Goal: Task Accomplishment & Management: Manage account settings

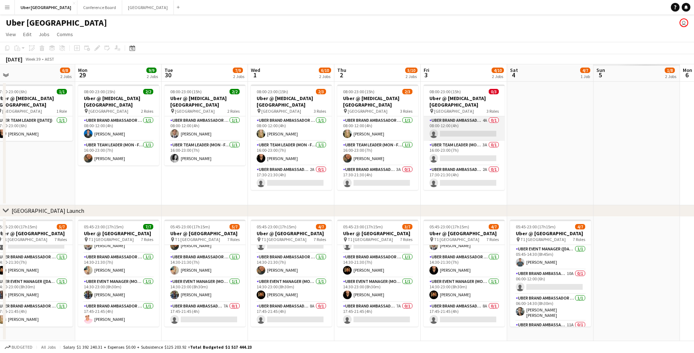
click at [456, 127] on app-card-role "UBER Brand Ambassador (Mon - Fri) 4A 0/1 08:00-12:00 (4h) single-neutral-actions" at bounding box center [464, 128] width 81 height 25
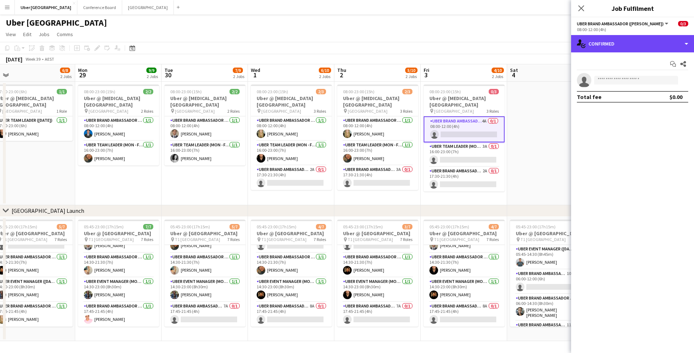
drag, startPoint x: 584, startPoint y: 46, endPoint x: 583, endPoint y: 55, distance: 9.5
click at [585, 47] on icon "single-neutral-actions-check-2" at bounding box center [581, 43] width 9 height 9
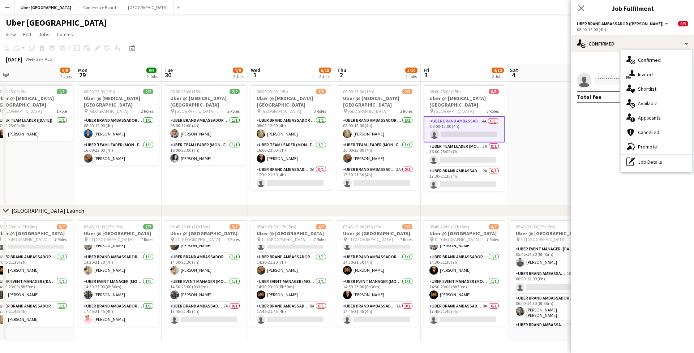
click at [641, 124] on div "single-neutral-actions-information Applicants" at bounding box center [657, 118] width 72 height 14
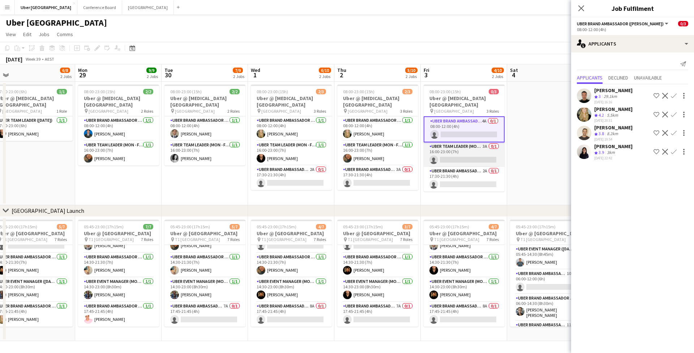
click at [453, 149] on app-card-role "Uber Team Leader (Mon - Fri) 3A 0/1 16:00-23:00 (7h) single-neutral-actions" at bounding box center [464, 154] width 81 height 25
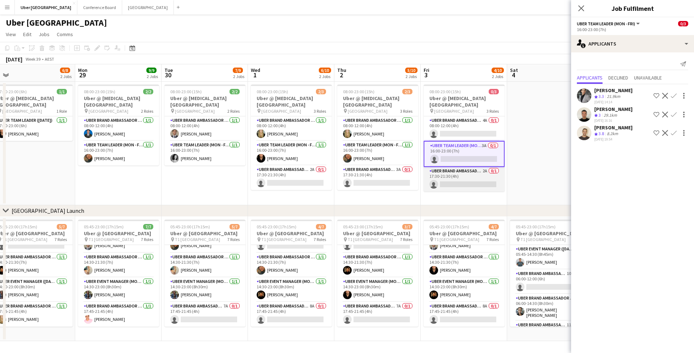
click at [452, 174] on app-card-role "UBER Brand Ambassador (Mon - Fri) 2A 0/1 17:30-21:30 (4h) single-neutral-actions" at bounding box center [464, 179] width 81 height 25
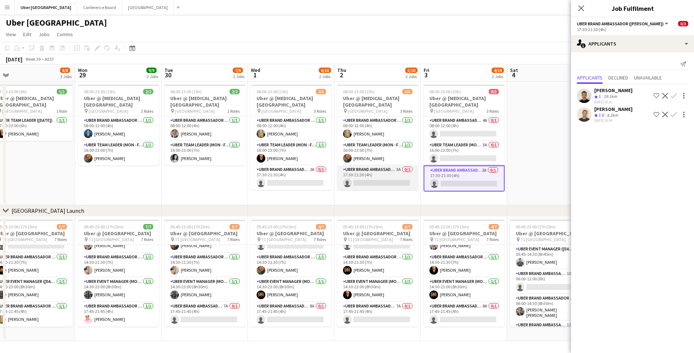
click at [375, 175] on app-card-role "UBER Brand Ambassador (Mon - Fri) 3A 0/1 17:30-21:30 (4h) single-neutral-actions" at bounding box center [377, 178] width 81 height 25
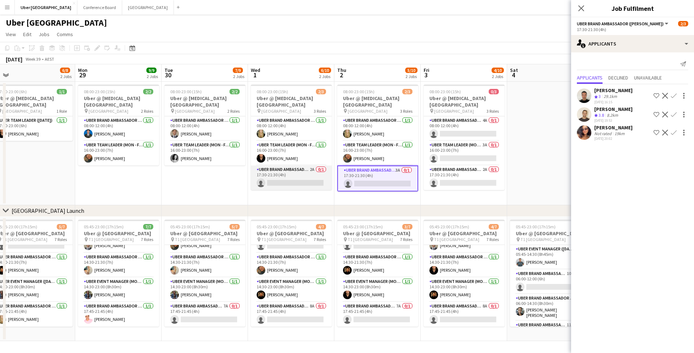
click at [298, 171] on app-card-role "UBER Brand Ambassador (Mon - Fri) 2A 0/1 17:30-21:30 (4h) single-neutral-actions" at bounding box center [291, 178] width 81 height 25
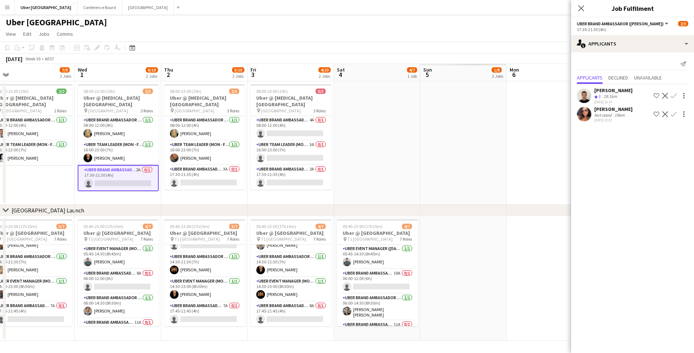
scroll to position [0, 271]
drag, startPoint x: 523, startPoint y: 203, endPoint x: 349, endPoint y: 204, distance: 173.2
click at [349, 204] on app-calendar-viewport "Sat 27 6/7 1 Job Sun 28 6/8 2 Jobs Mon 29 9/9 2 Jobs Tue 30 7/9 2 Jobs Wed 1 6/…" at bounding box center [347, 202] width 694 height 277
click at [441, 189] on app-date-cell at bounding box center [464, 143] width 86 height 124
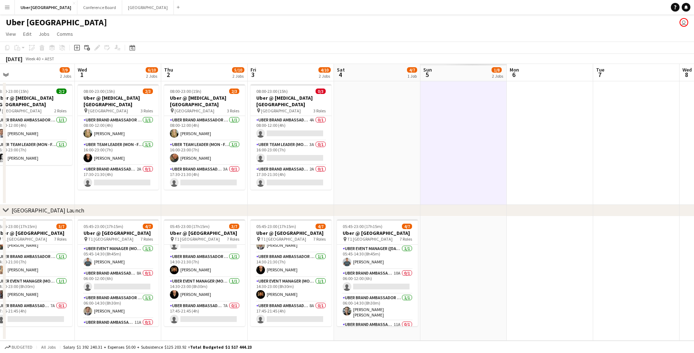
click at [452, 171] on app-date-cell at bounding box center [464, 143] width 86 height 124
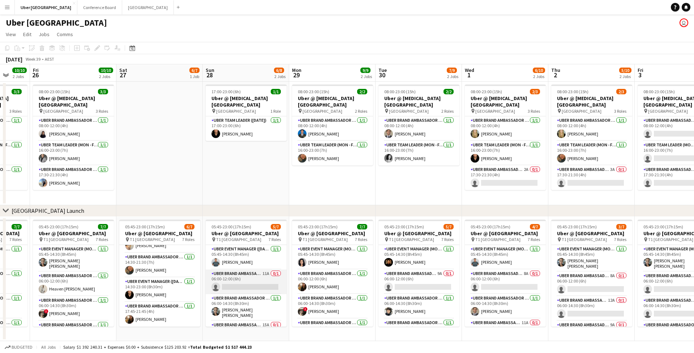
click at [230, 285] on app-card-role "UBER Brand Ambassador ([DATE]) 11A 0/1 06:00-12:00 (6h) single-neutral-actions" at bounding box center [246, 282] width 81 height 25
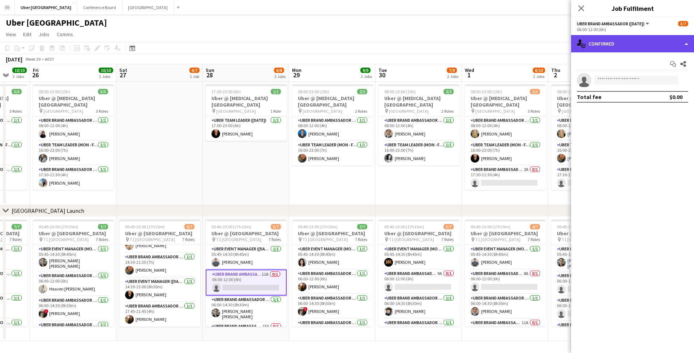
click at [643, 42] on div "single-neutral-actions-check-2 Confirmed" at bounding box center [632, 43] width 123 height 17
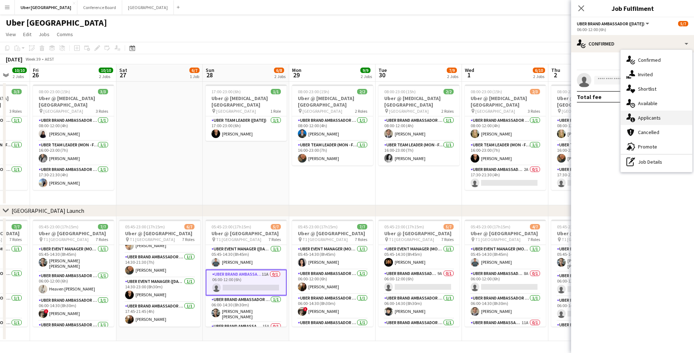
click at [658, 112] on div "single-neutral-actions-information Applicants" at bounding box center [657, 118] width 72 height 14
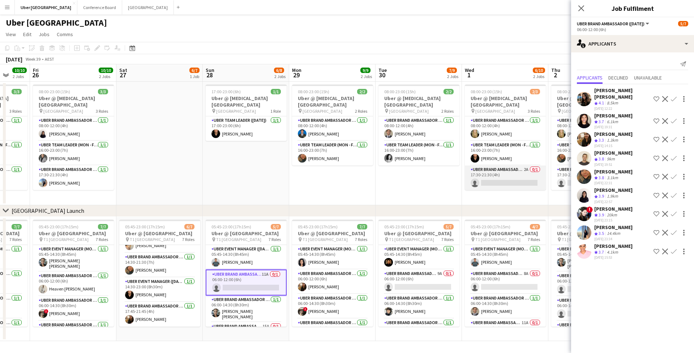
click at [498, 176] on app-card-role "UBER Brand Ambassador (Mon - Fri) 2A 0/1 17:30-21:30 (4h) single-neutral-actions" at bounding box center [505, 178] width 81 height 25
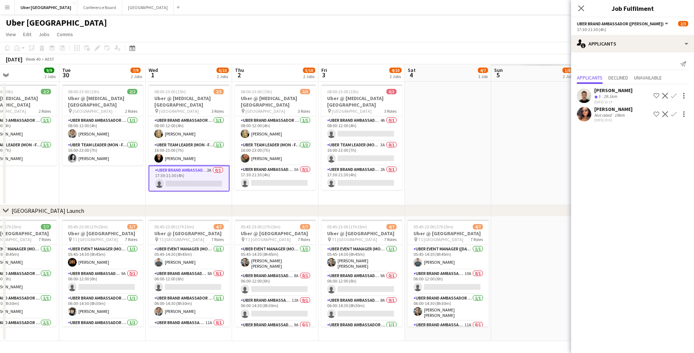
scroll to position [0, 200]
click at [361, 173] on app-card-role "UBER Brand Ambassador (Mon - Fri) 2A 0/1 17:30-21:30 (4h) single-neutral-actions" at bounding box center [361, 178] width 81 height 25
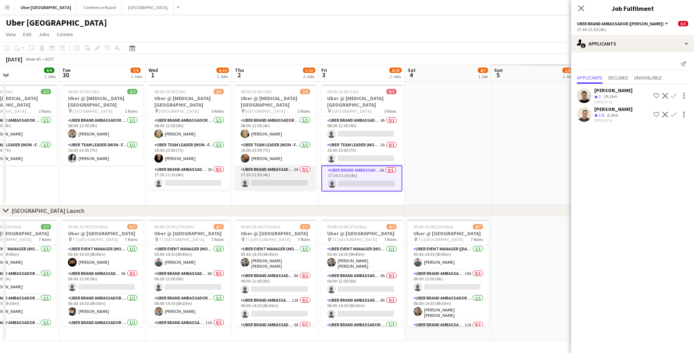
click at [280, 174] on app-card-role "UBER Brand Ambassador (Mon - Fri) 3A 0/1 17:30-21:30 (4h) single-neutral-actions" at bounding box center [275, 178] width 81 height 25
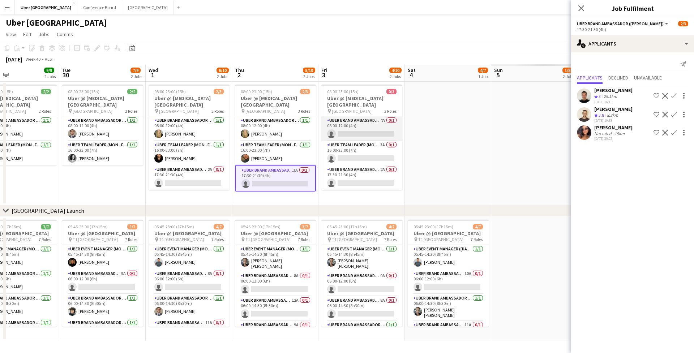
click at [359, 125] on app-card-role "UBER Brand Ambassador (Mon - Fri) 4A 0/1 08:00-12:00 (4h) single-neutral-actions" at bounding box center [361, 128] width 81 height 25
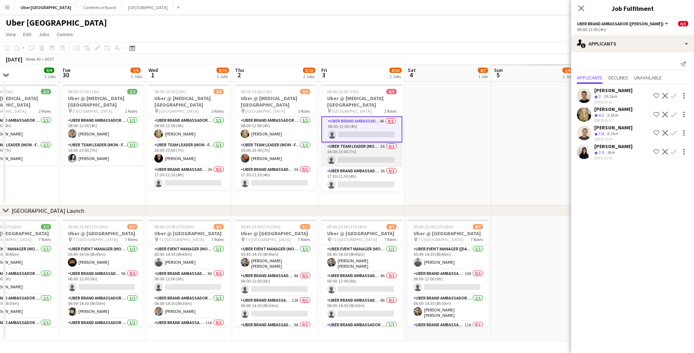
click at [357, 147] on app-card-role "Uber Team Leader (Mon - Fri) 3A 0/1 16:00-23:00 (7h) single-neutral-actions" at bounding box center [361, 154] width 81 height 25
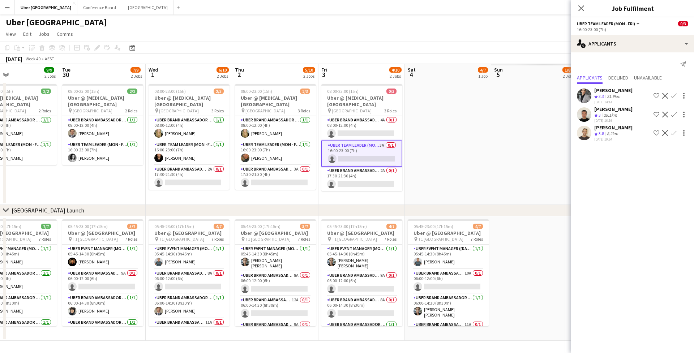
scroll to position [0, 0]
click at [270, 169] on app-card-role "UBER Brand Ambassador (Mon - Fri) 3A 0/1 17:30-21:30 (4h) single-neutral-actions" at bounding box center [275, 177] width 81 height 25
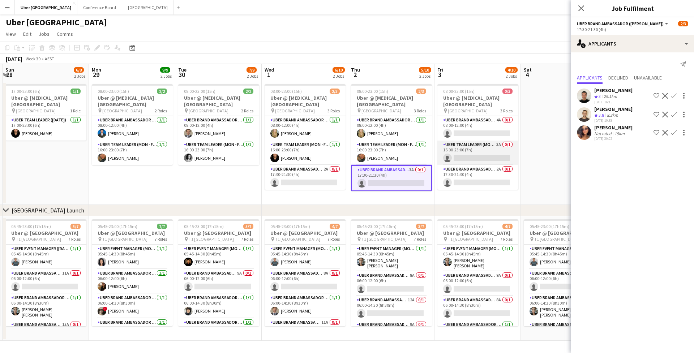
scroll to position [0, 0]
click at [459, 150] on app-card-role "Uber Team Leader (Mon - Fri) 3A 0/1 16:00-23:00 (7h) single-neutral-actions" at bounding box center [478, 153] width 81 height 25
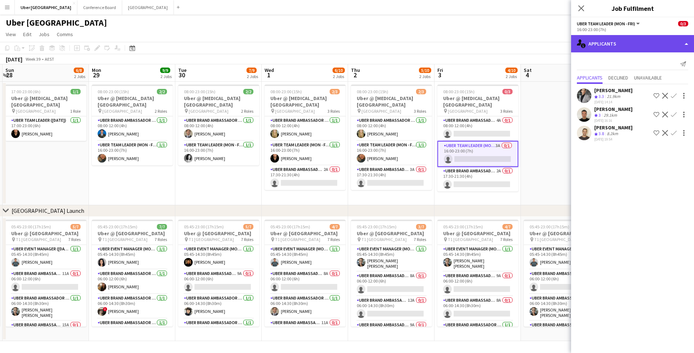
click at [612, 42] on div "single-neutral-actions-information Applicants" at bounding box center [632, 43] width 123 height 17
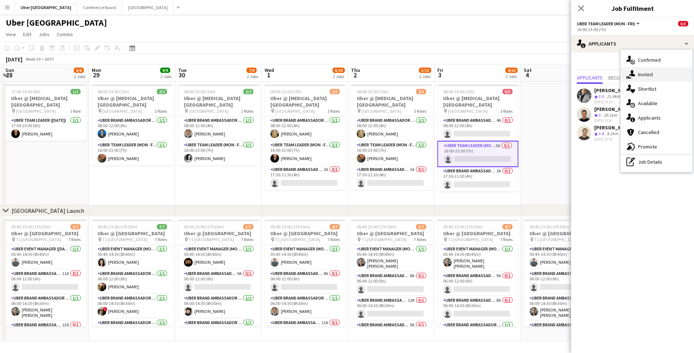
click at [638, 71] on div "single-neutral-actions-share-1 Invited" at bounding box center [657, 74] width 72 height 14
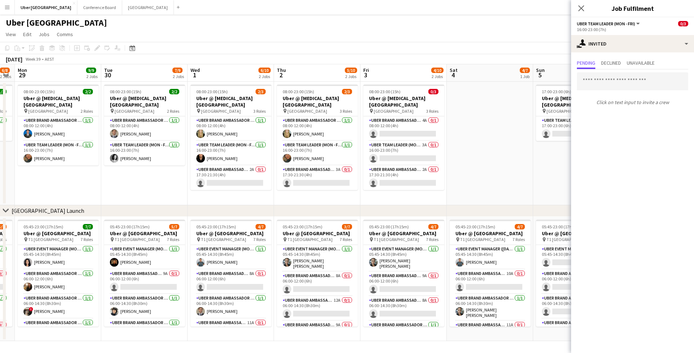
scroll to position [0, 246]
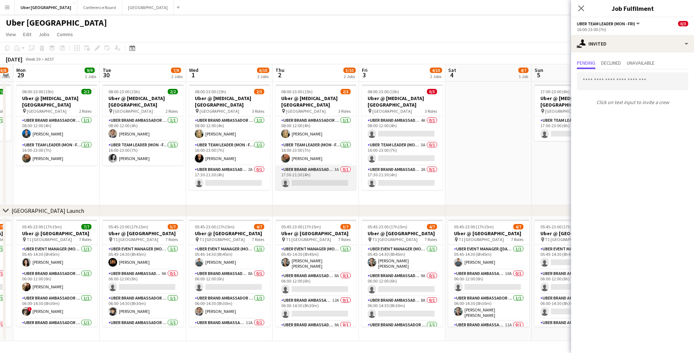
click at [288, 175] on app-card-role "UBER Brand Ambassador (Mon - Fri) 3A 0/1 17:30-21:30 (4h) single-neutral-actions" at bounding box center [316, 178] width 81 height 25
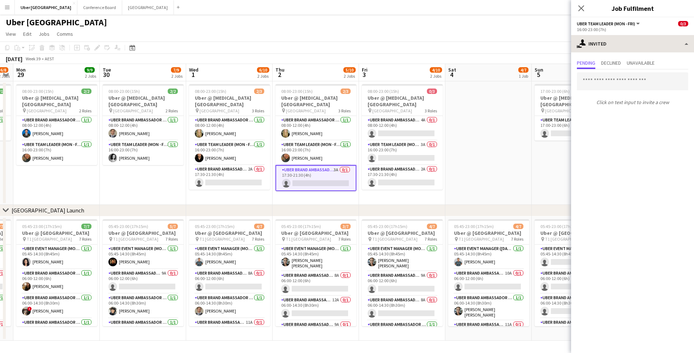
scroll to position [0, 0]
click at [226, 171] on app-card-role "UBER Brand Ambassador (Mon - Fri) 2A 0/1 17:30-21:30 (4h) single-neutral-actions" at bounding box center [229, 177] width 81 height 25
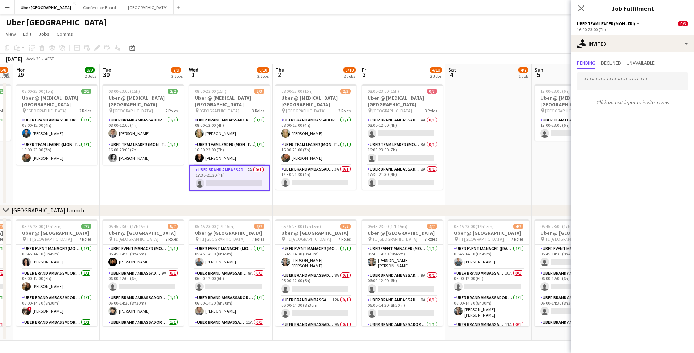
click at [618, 89] on input "text" at bounding box center [632, 81] width 111 height 18
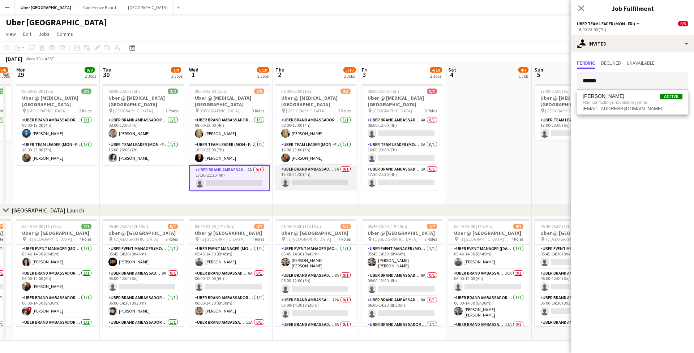
type input "******"
click at [331, 170] on app-card-role "UBER Brand Ambassador (Mon - Fri) 3A 0/1 17:30-21:30 (4h) single-neutral-actions" at bounding box center [316, 177] width 81 height 25
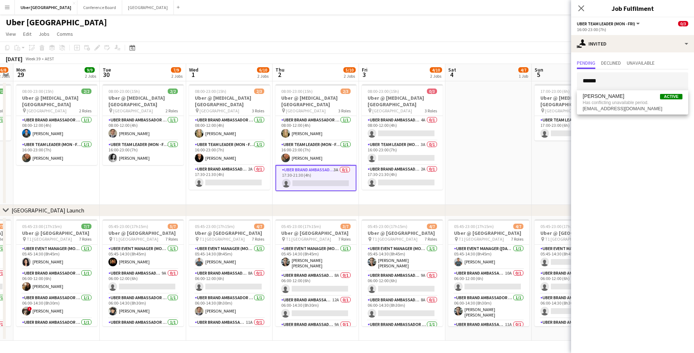
click at [619, 123] on mat-expansion-panel "user-plus Invited Pending Declined Unavailable ****** Click on text input to in…" at bounding box center [632, 202] width 123 height 301
drag, startPoint x: 607, startPoint y: 81, endPoint x: 576, endPoint y: 81, distance: 31.1
click at [576, 81] on form "******" at bounding box center [632, 81] width 123 height 18
type input "******"
click at [395, 174] on app-card-role "UBER Brand Ambassador (Mon - Fri) 2A 0/1 17:30-21:30 (4h) single-neutral-actions" at bounding box center [402, 177] width 81 height 25
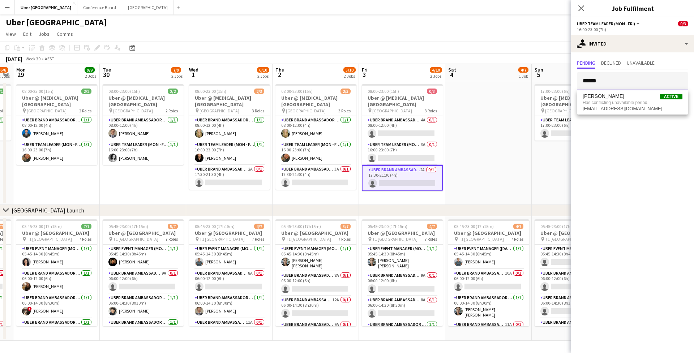
drag, startPoint x: 621, startPoint y: 81, endPoint x: 578, endPoint y: 84, distance: 43.1
click at [578, 84] on input "******" at bounding box center [632, 81] width 111 height 18
type input "******"
click at [579, 10] on icon "Close pop-in" at bounding box center [581, 8] width 7 height 7
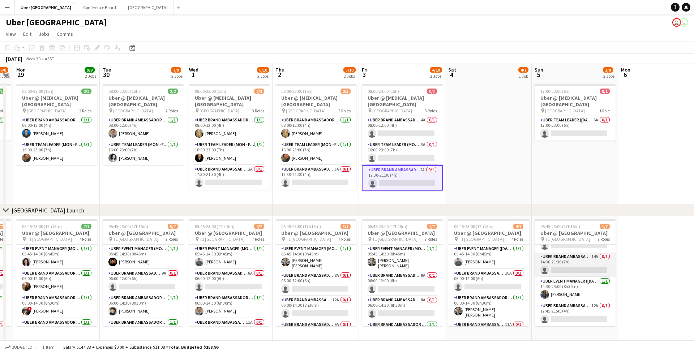
scroll to position [97, 0]
